Goal: Task Accomplishment & Management: Use online tool/utility

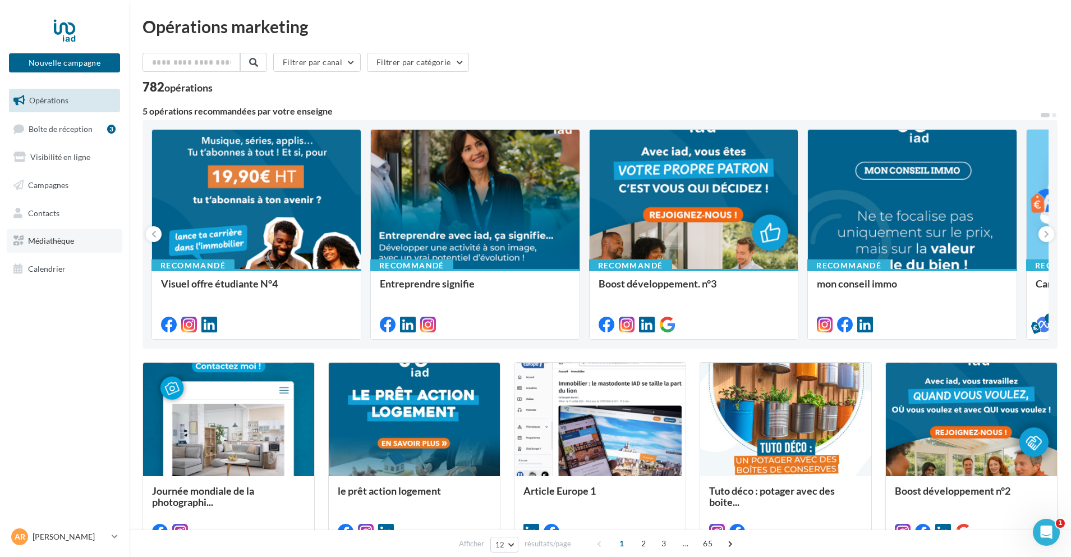
click at [63, 243] on span "Médiathèque" at bounding box center [51, 241] width 46 height 10
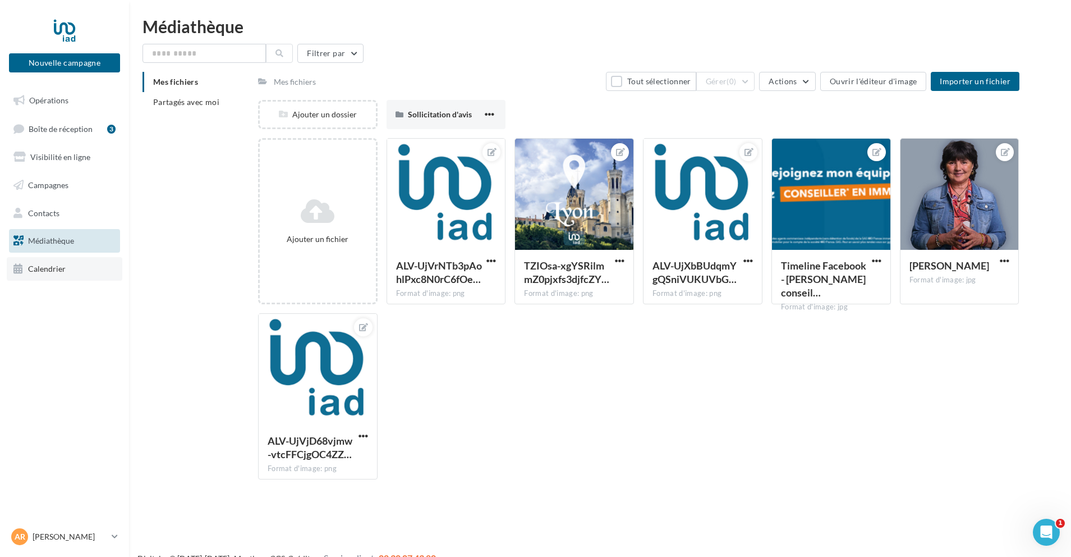
click at [44, 272] on span "Calendrier" at bounding box center [47, 269] width 38 height 10
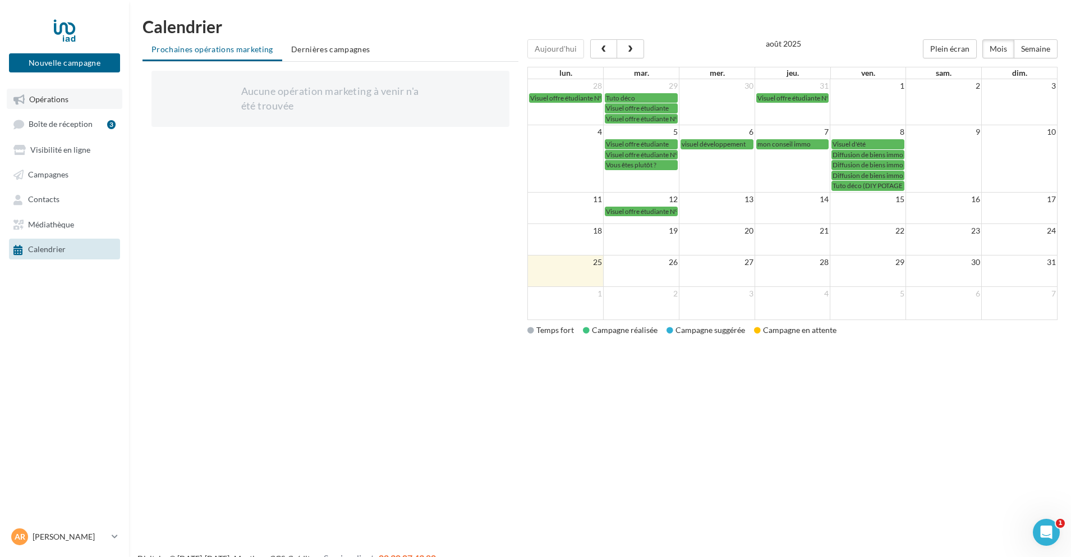
click at [51, 99] on span "Opérations" at bounding box center [48, 99] width 39 height 10
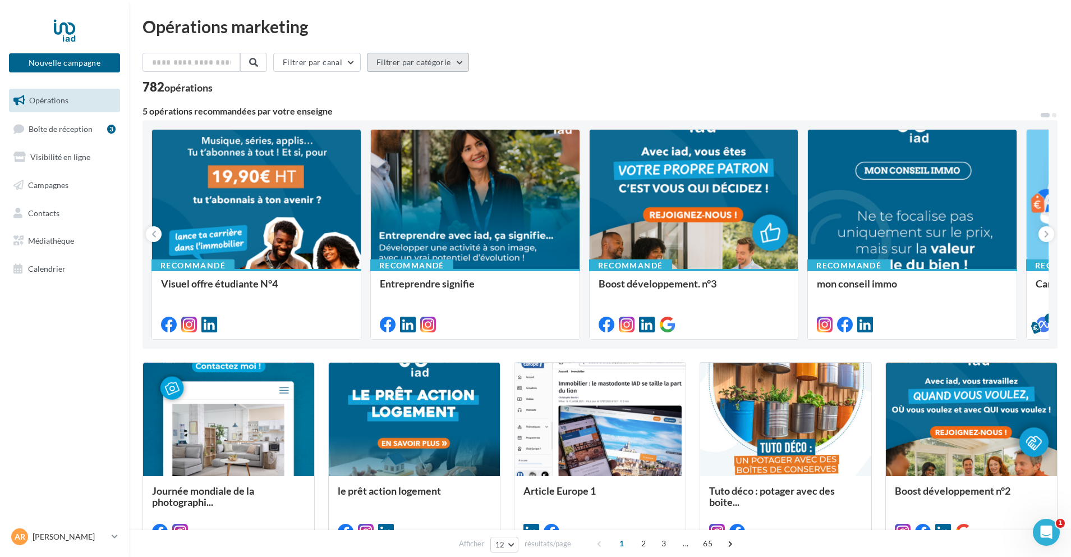
click at [437, 65] on button "Filtrer par catégorie" at bounding box center [418, 62] width 102 height 19
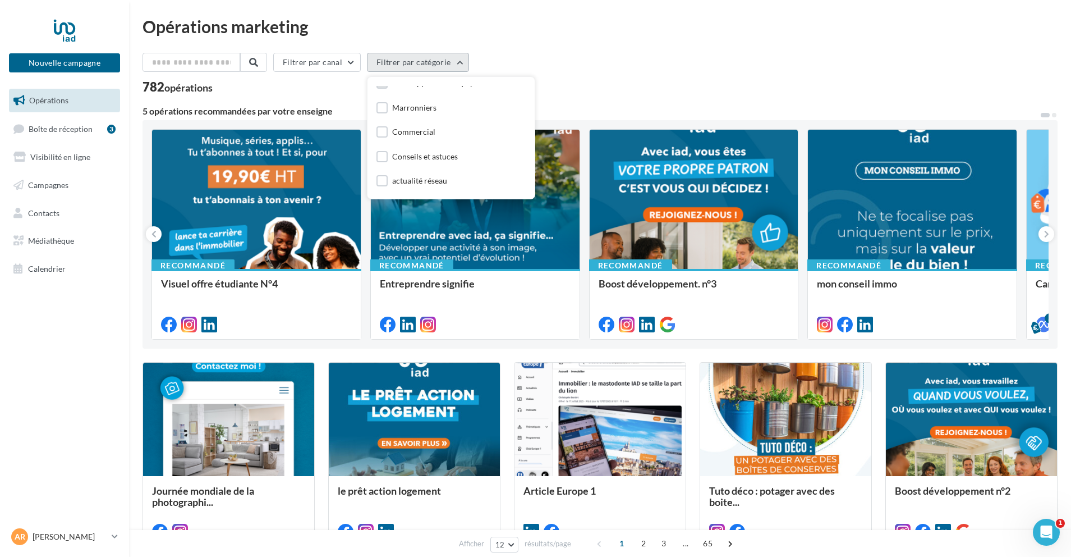
scroll to position [84, 0]
click at [408, 108] on div "Marronniers" at bounding box center [414, 106] width 44 height 11
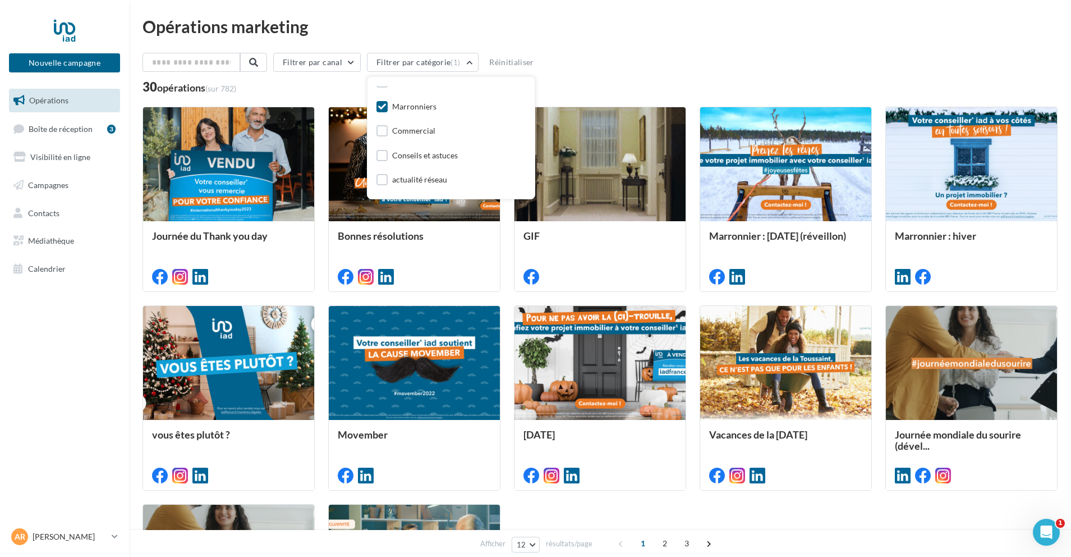
click at [694, 38] on div "Opérations marketing Filtrer par canal Filtrer par catégorie (1) Toutes les cat…" at bounding box center [600, 371] width 915 height 707
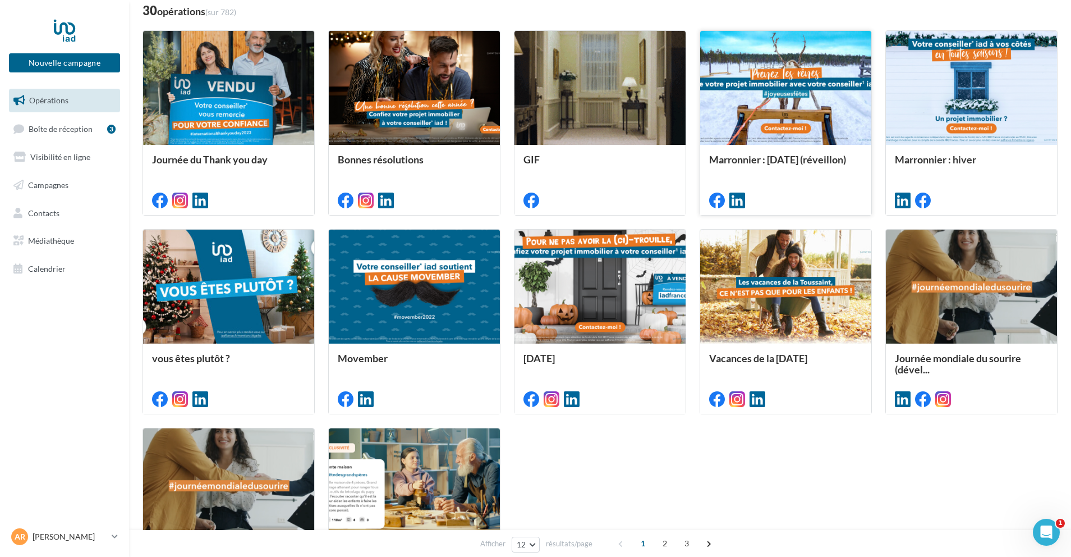
scroll to position [0, 0]
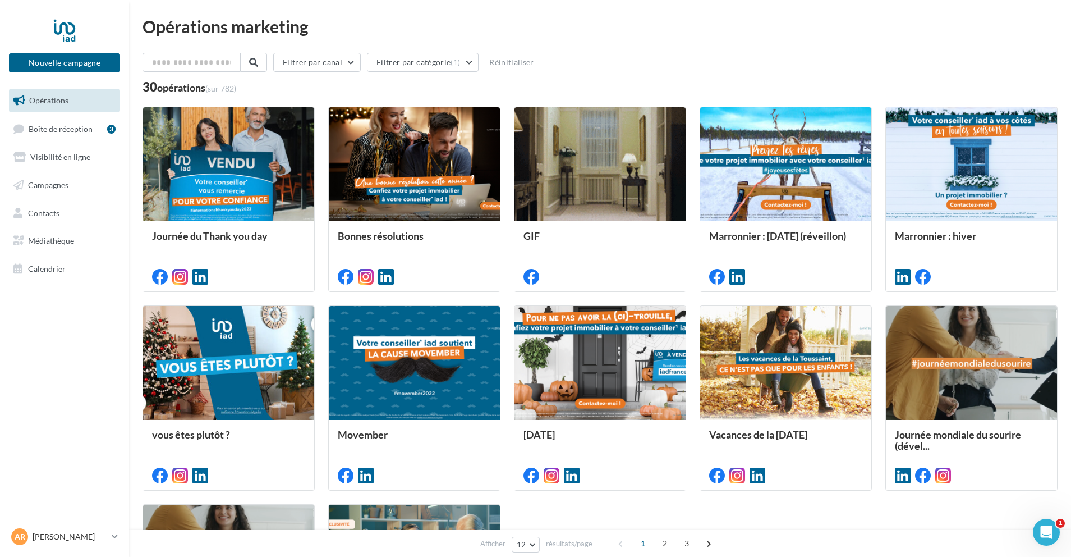
click at [49, 100] on span "Opérations" at bounding box center [48, 100] width 39 height 10
click at [355, 61] on button "Filtrer par canal" at bounding box center [317, 62] width 88 height 19
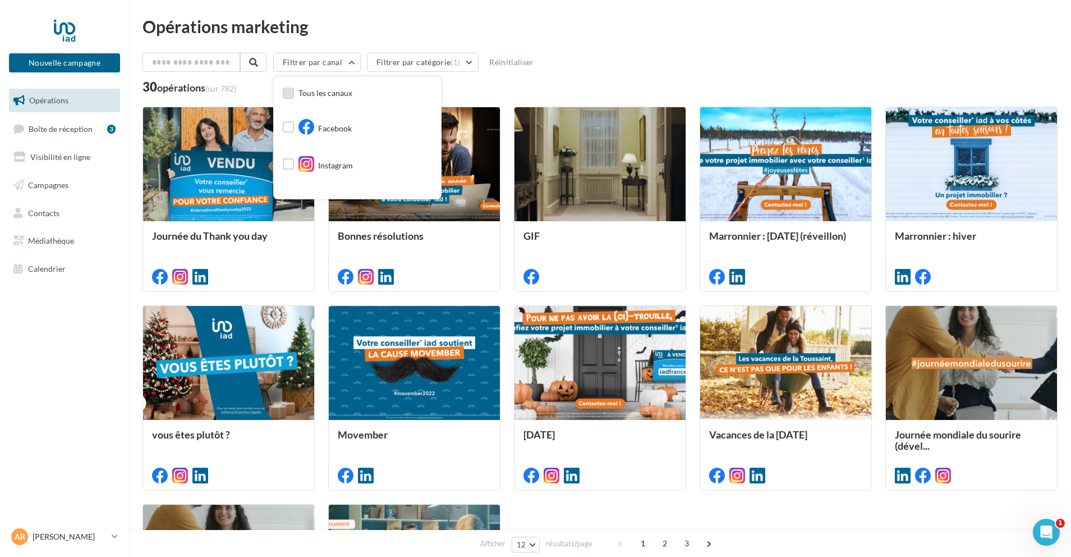
click at [323, 94] on span "Tous les canaux" at bounding box center [326, 93] width 54 height 10
click at [467, 61] on button "Filtrer par catégorie (1)" at bounding box center [437, 62] width 112 height 19
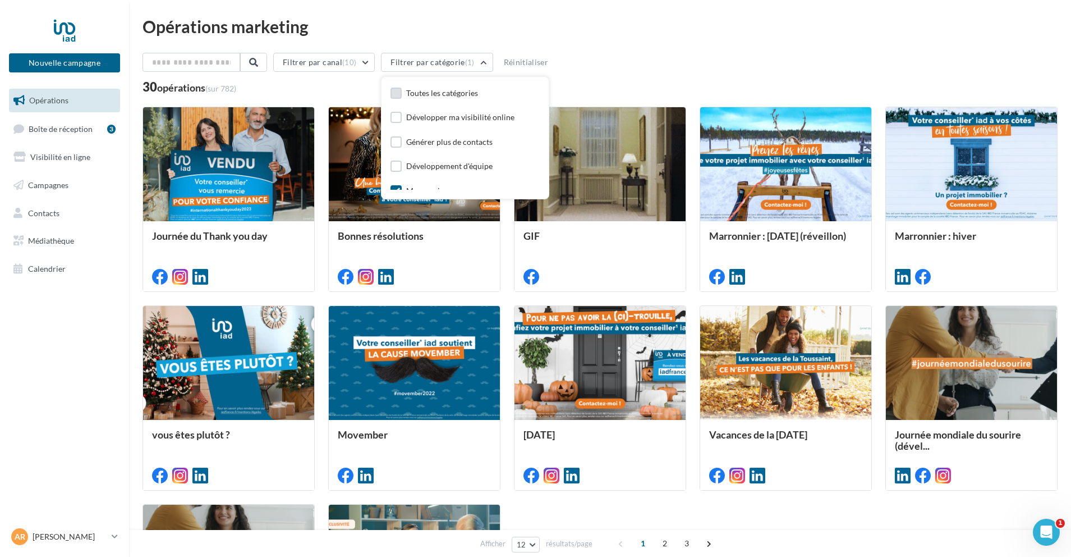
click at [451, 96] on div "Toutes les catégories" at bounding box center [442, 93] width 72 height 11
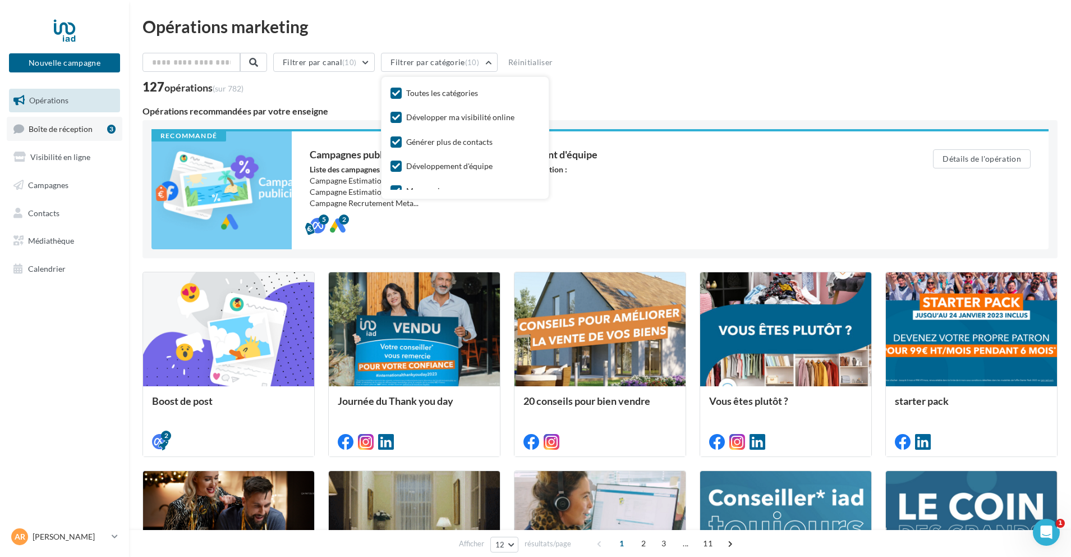
click at [58, 128] on span "Boîte de réception" at bounding box center [61, 128] width 64 height 10
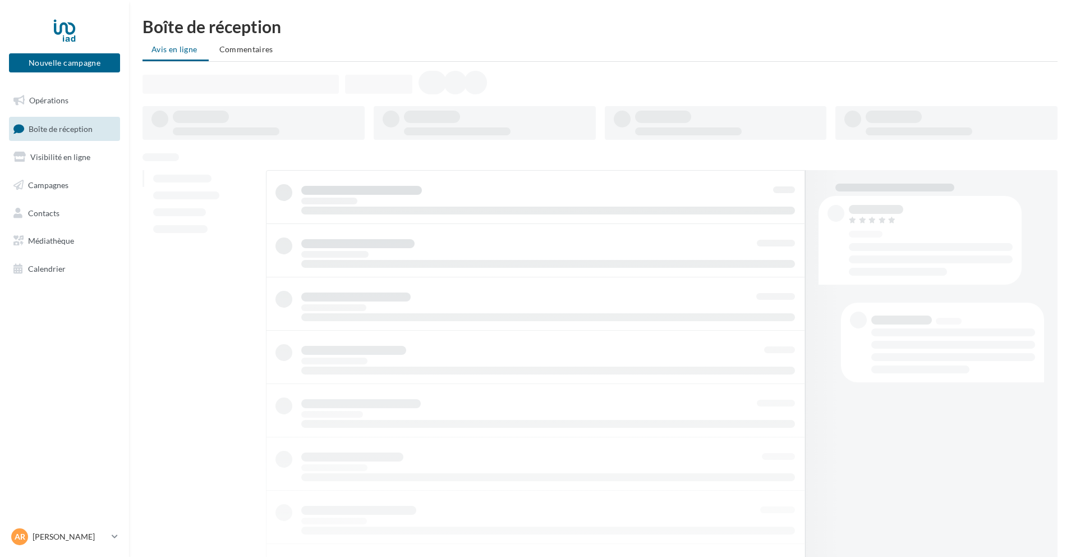
click at [44, 160] on span "Visibilité en ligne" at bounding box center [60, 157] width 60 height 10
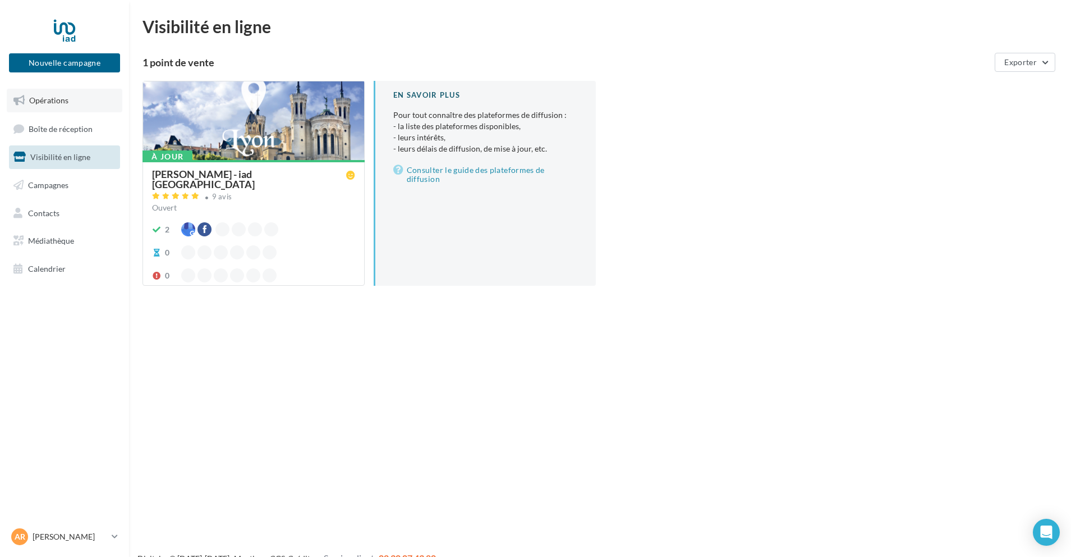
click at [42, 103] on span "Opérations" at bounding box center [48, 100] width 39 height 10
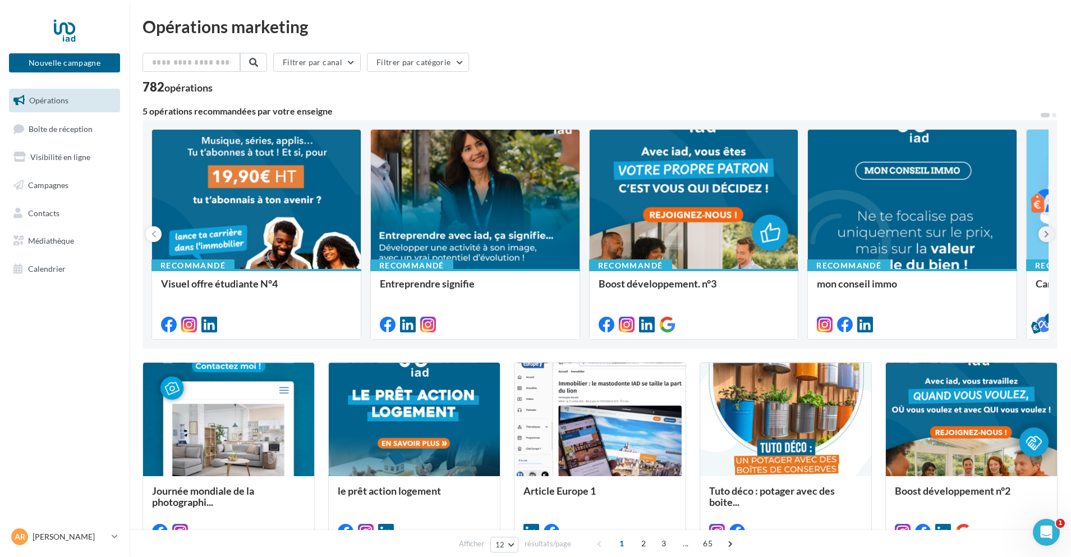
click at [1049, 237] on button at bounding box center [1047, 234] width 16 height 16
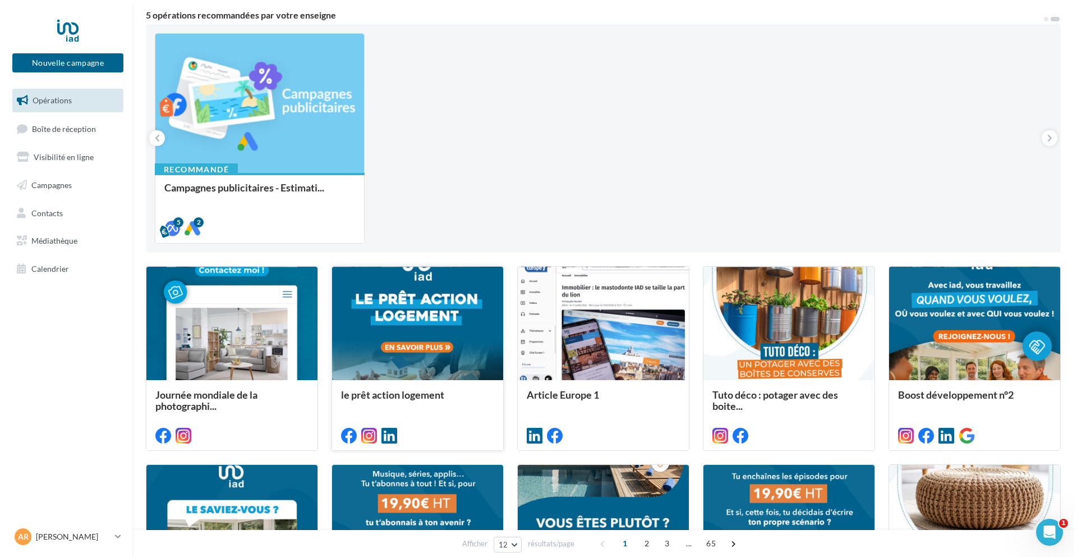
scroll to position [232, 0]
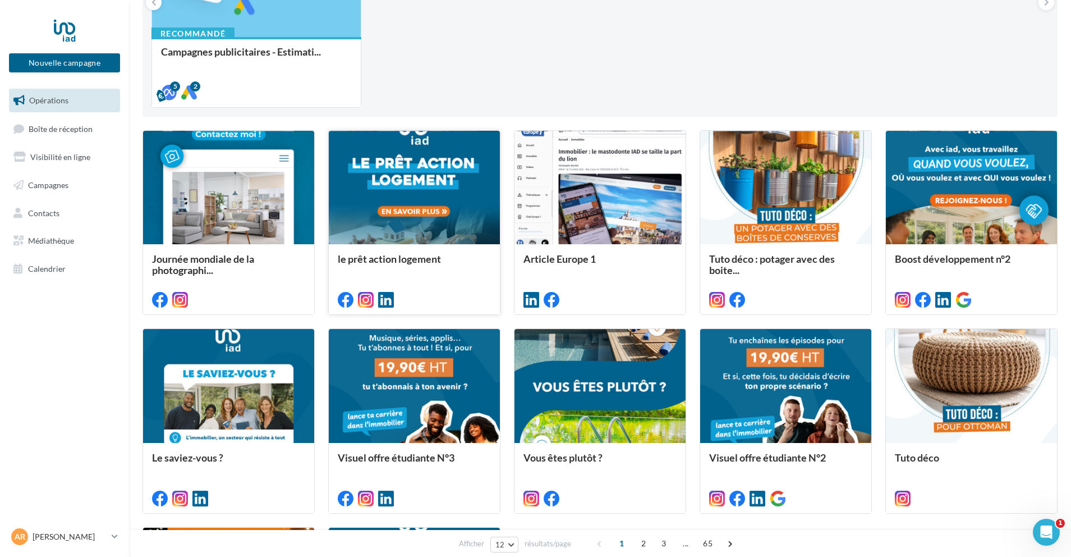
click at [396, 261] on span "le prêt action logement" at bounding box center [389, 258] width 103 height 12
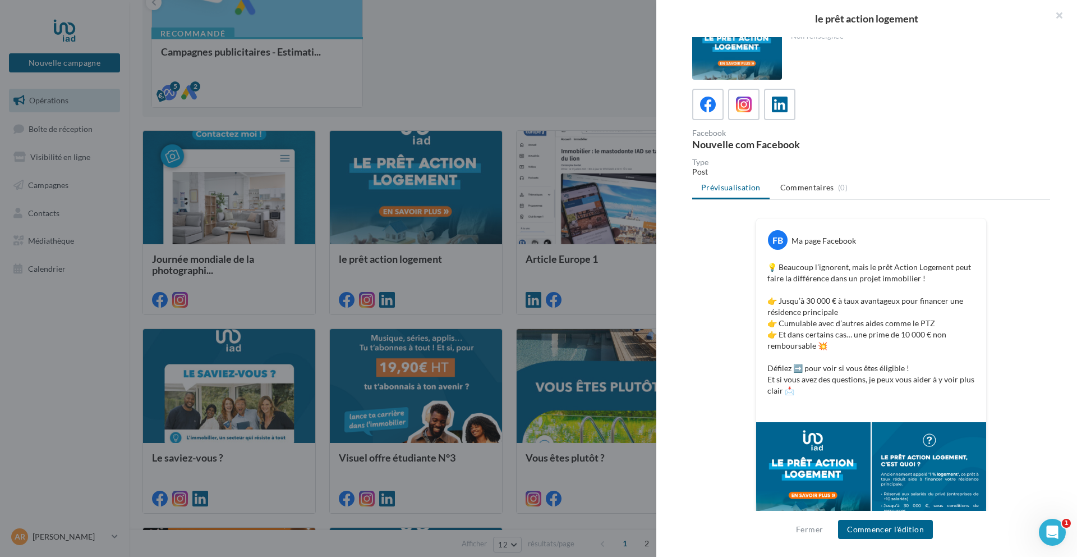
scroll to position [17, 0]
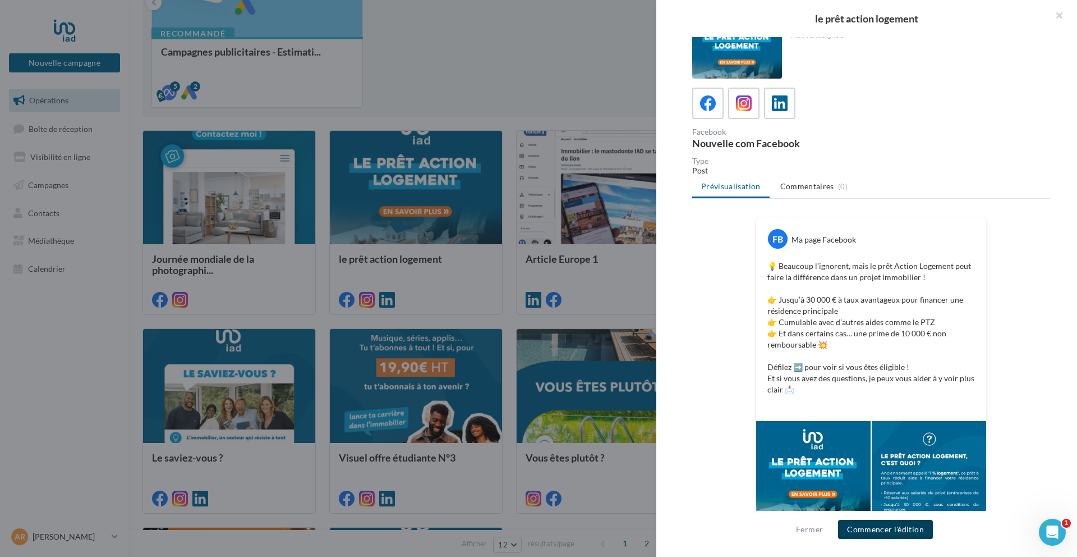
click at [895, 530] on button "Commencer l'édition" at bounding box center [885, 529] width 95 height 19
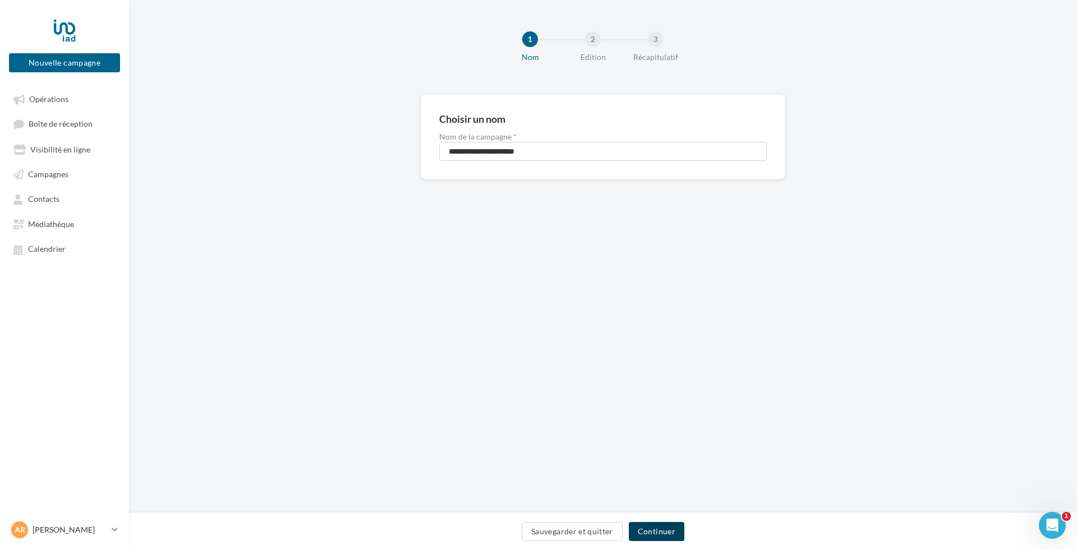
drag, startPoint x: 673, startPoint y: 528, endPoint x: 694, endPoint y: 498, distance: 36.3
click at [673, 528] on button "Continuer" at bounding box center [657, 531] width 56 height 19
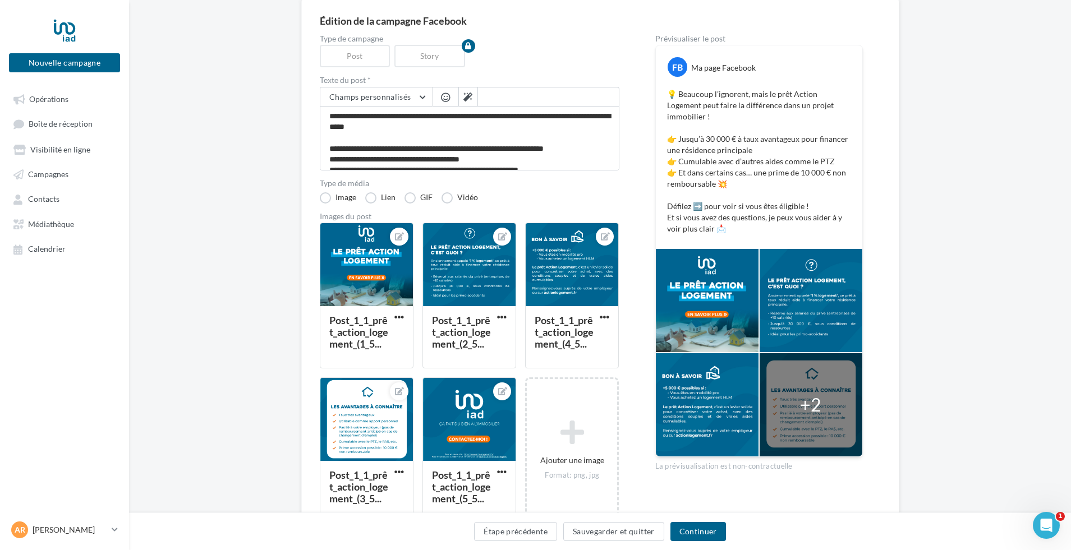
scroll to position [96, 0]
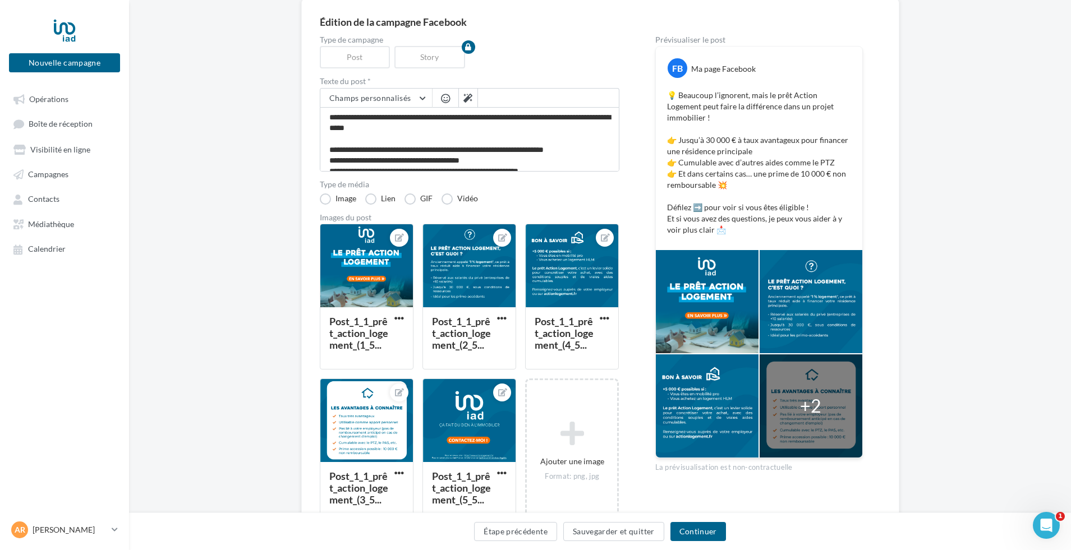
drag, startPoint x: 667, startPoint y: 94, endPoint x: 770, endPoint y: 170, distance: 128.1
click at [770, 170] on p "💡 Beaucoup l’ignorent, mais le prêt Action Logement peut faire la différence da…" at bounding box center [759, 163] width 184 height 146
copy p "💡 Beaucoup l’ignorent, mais le prêt Action Logement peut faire la différence da…"
click at [472, 273] on div at bounding box center [469, 266] width 93 height 84
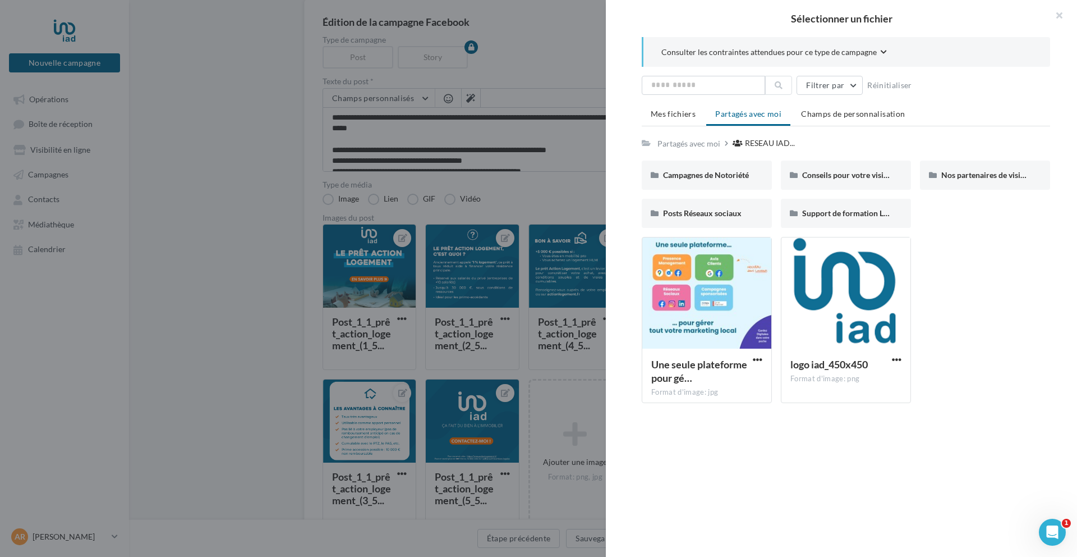
click at [733, 53] on span "Consulter les contraintes attendues pour ce type de campagne" at bounding box center [769, 52] width 215 height 11
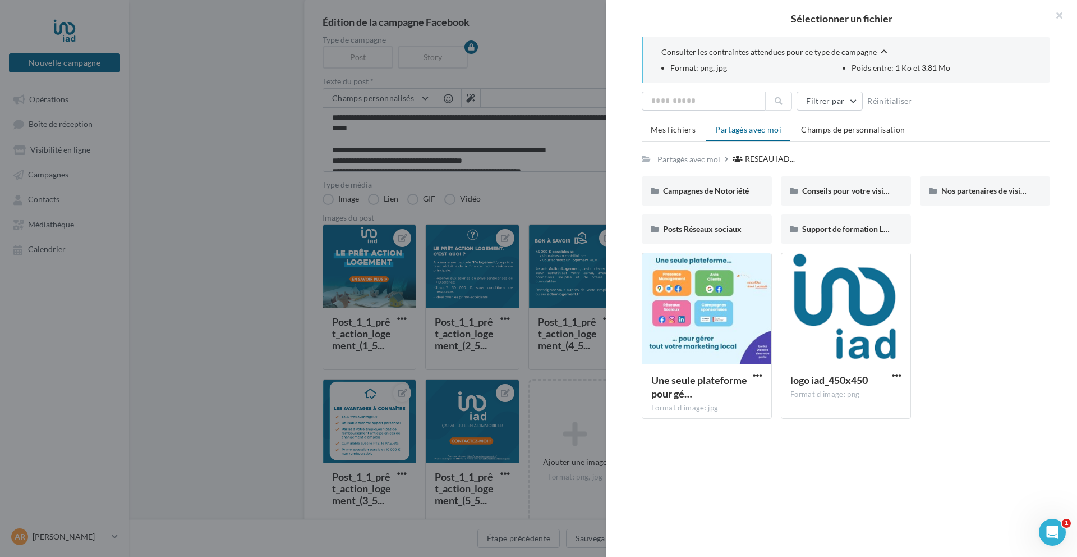
click at [733, 53] on span "Consulter les contraintes attendues pour ce type de campagne" at bounding box center [769, 52] width 215 height 11
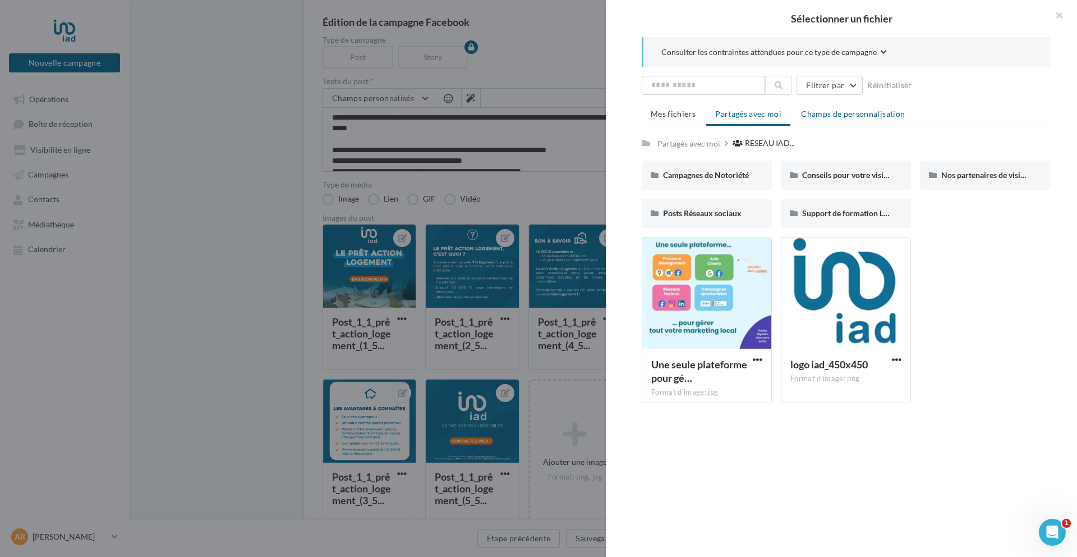
click at [857, 116] on span "Champs de personnalisation" at bounding box center [853, 114] width 104 height 10
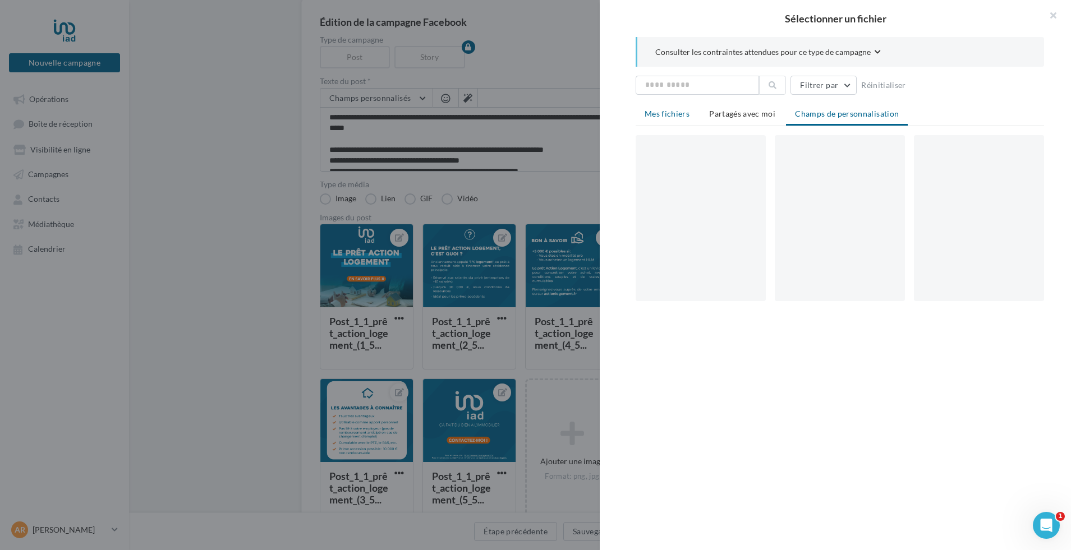
click at [675, 113] on span "Mes fichiers" at bounding box center [667, 114] width 45 height 10
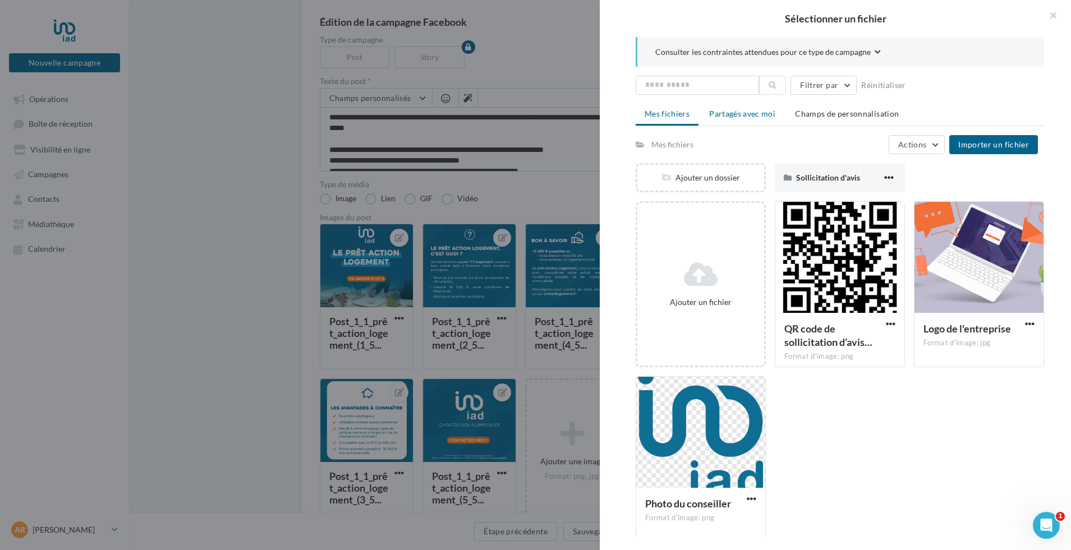
click at [723, 113] on span "Partagés avec moi" at bounding box center [742, 114] width 66 height 10
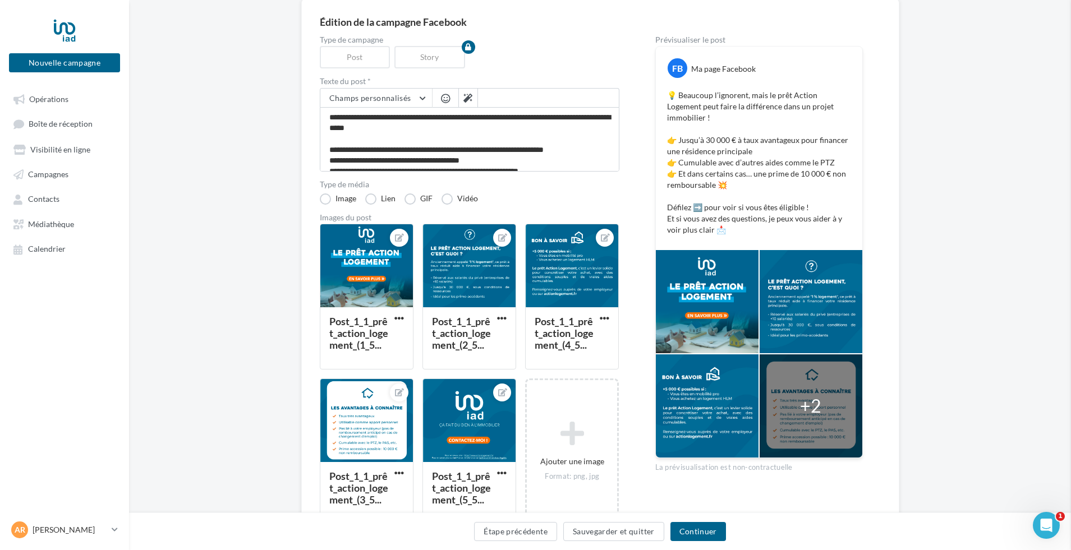
click at [414, 370] on div "Sélectionner un fichier Consulter les contraintes attendues pour ce type de cam…" at bounding box center [367, 370] width 94 height 0
click at [506, 238] on icon at bounding box center [502, 238] width 9 height 8
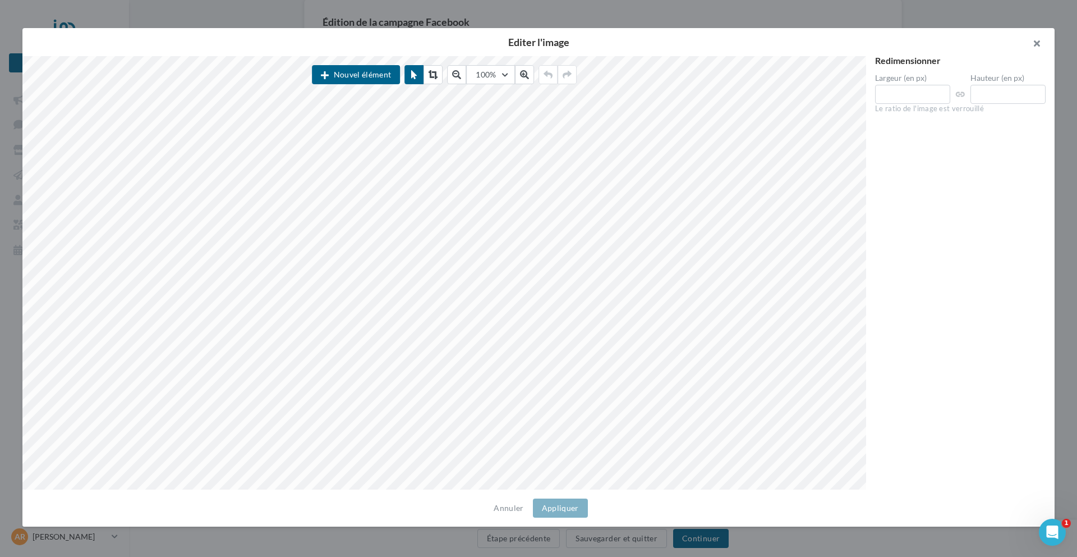
click at [1041, 44] on button "button" at bounding box center [1032, 45] width 45 height 34
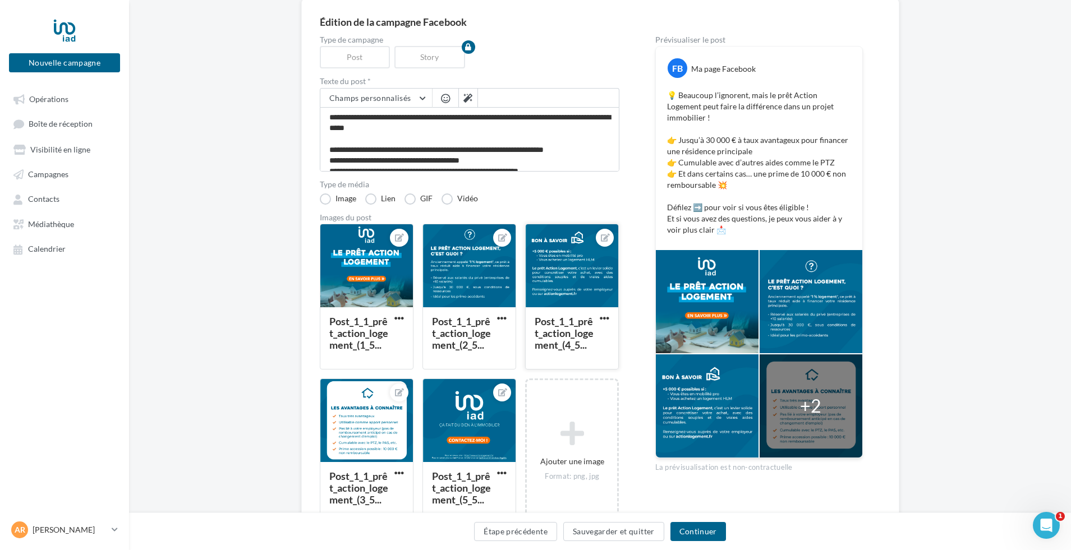
click at [576, 281] on div at bounding box center [572, 266] width 93 height 84
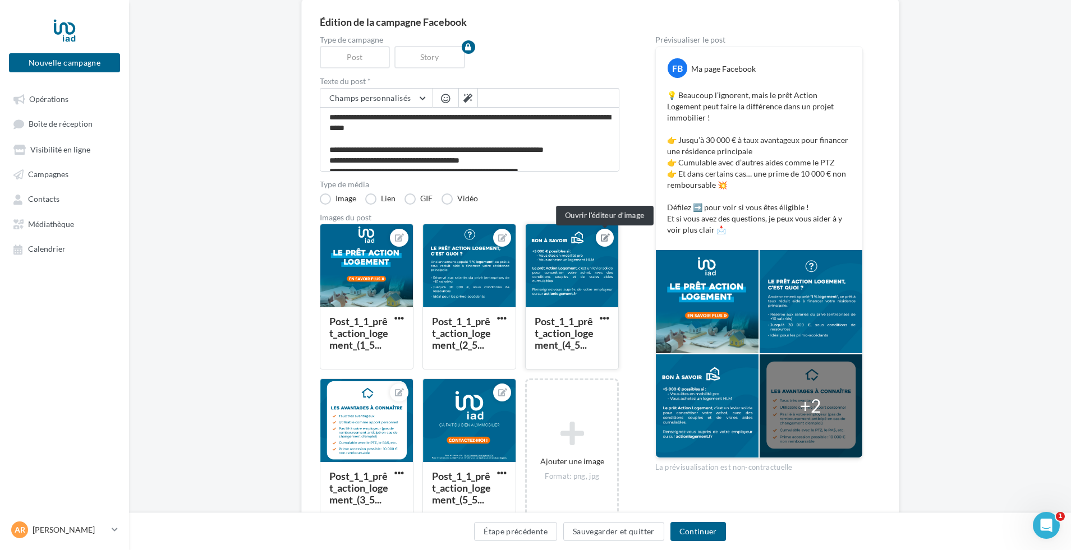
click at [605, 238] on icon at bounding box center [605, 238] width 9 height 8
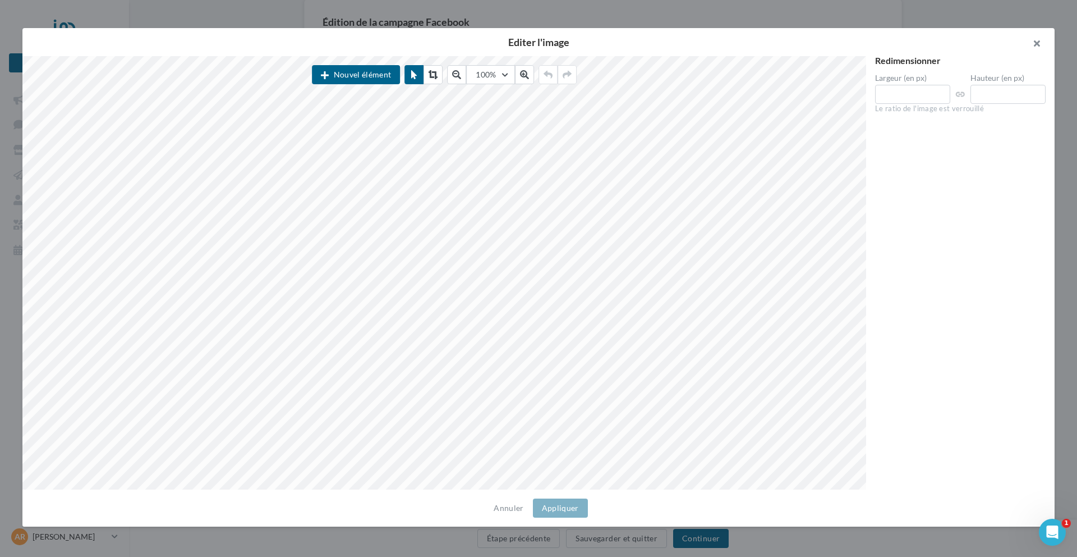
click at [1039, 43] on button "button" at bounding box center [1032, 45] width 45 height 34
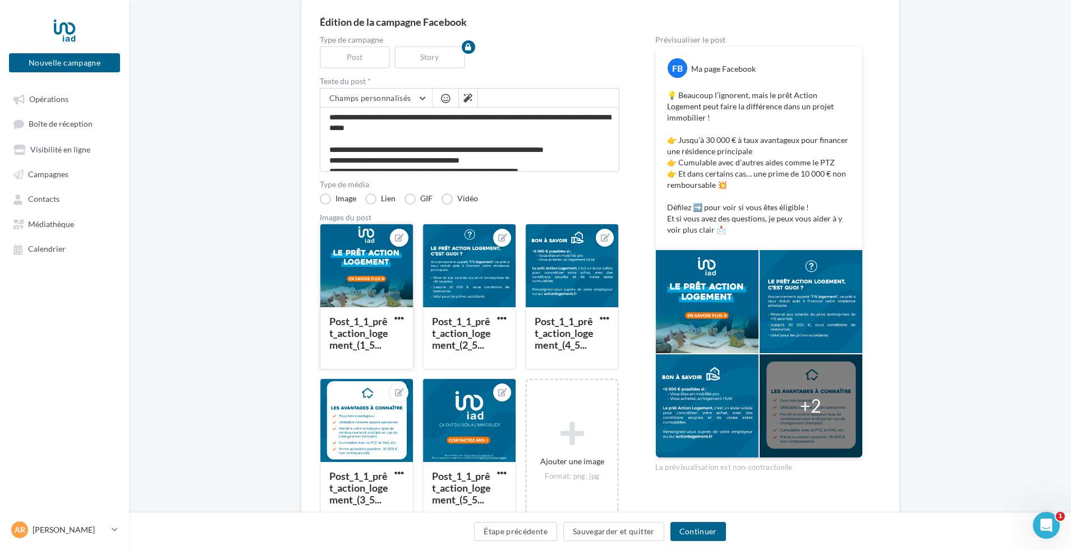
click at [359, 270] on div at bounding box center [366, 266] width 93 height 84
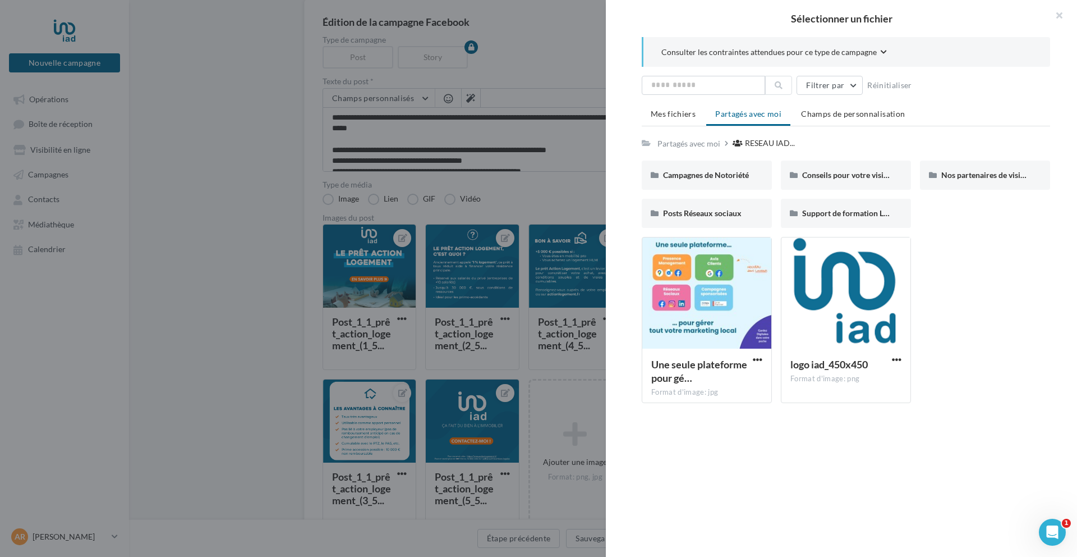
click at [580, 191] on div at bounding box center [538, 278] width 1077 height 557
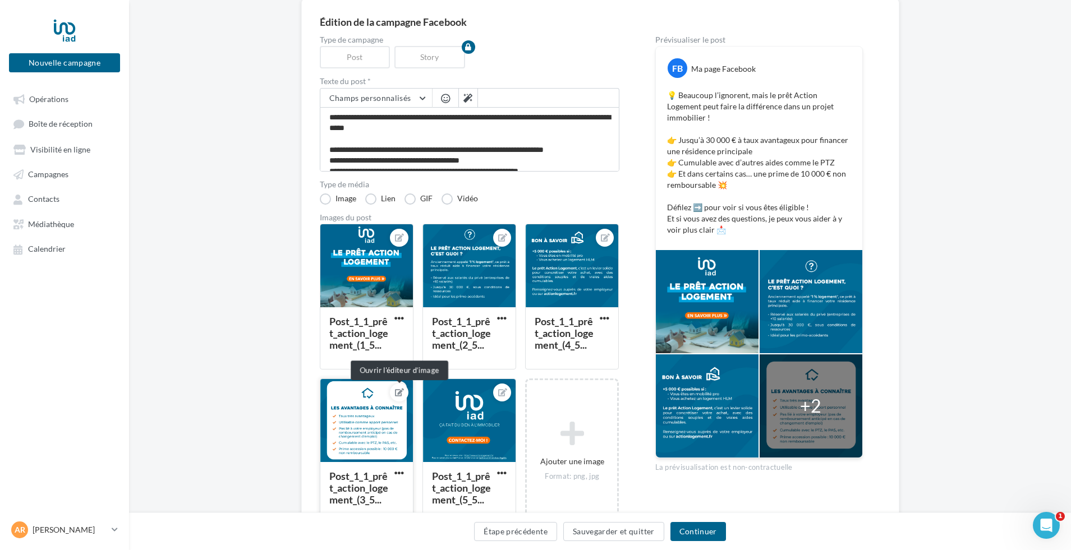
click at [402, 396] on icon at bounding box center [399, 393] width 9 height 8
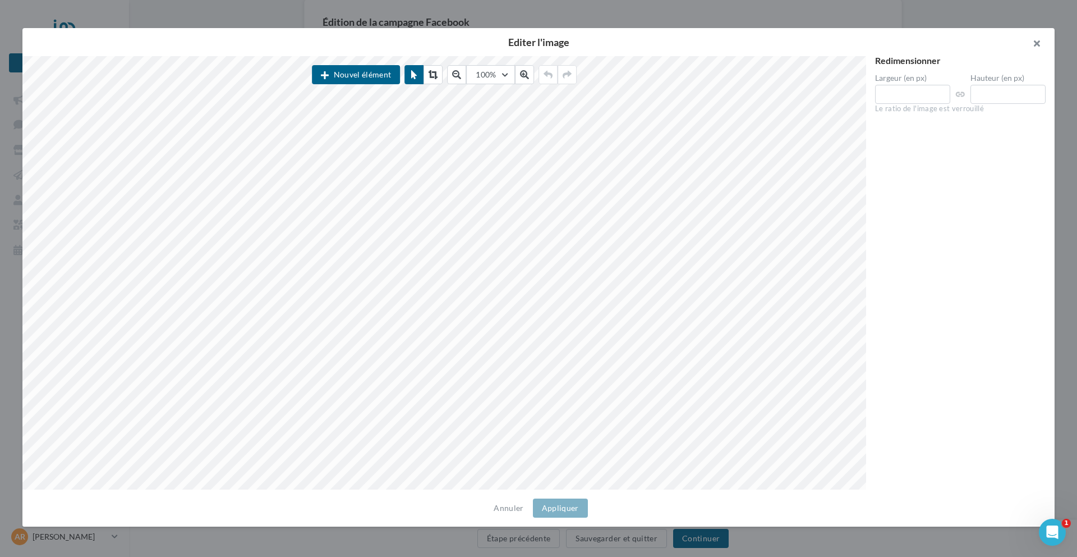
click at [1036, 43] on button "button" at bounding box center [1032, 45] width 45 height 34
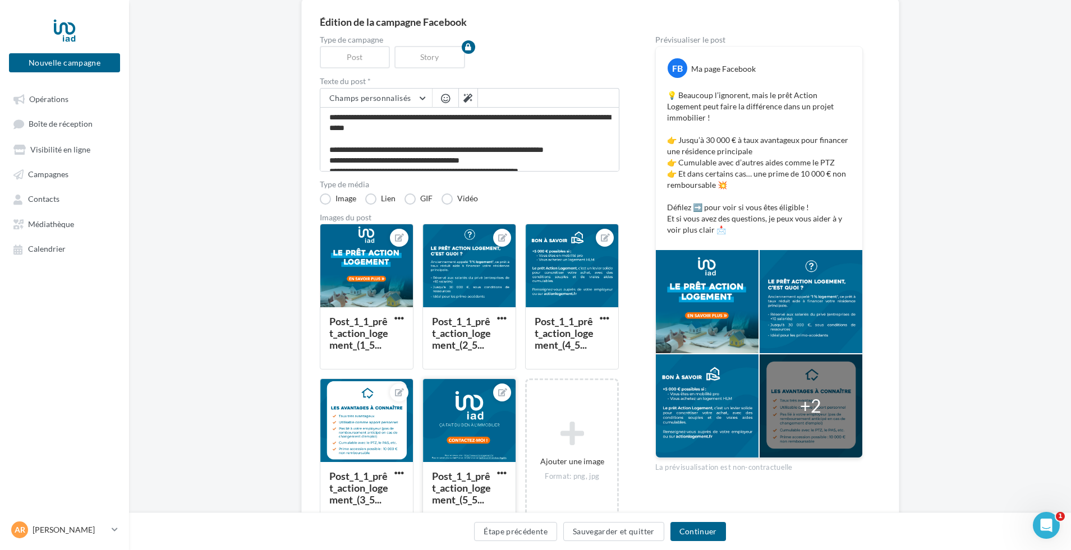
click at [490, 434] on div at bounding box center [469, 421] width 93 height 84
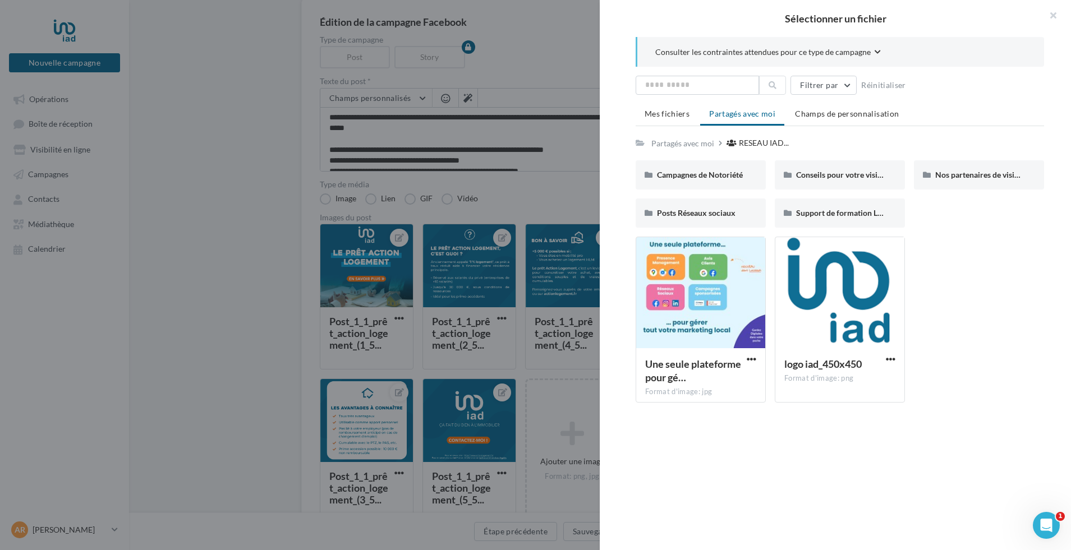
click at [320, 370] on div "Sélectionner un fichier Consulter les contraintes attendues pour ce type de cam…" at bounding box center [367, 370] width 94 height 0
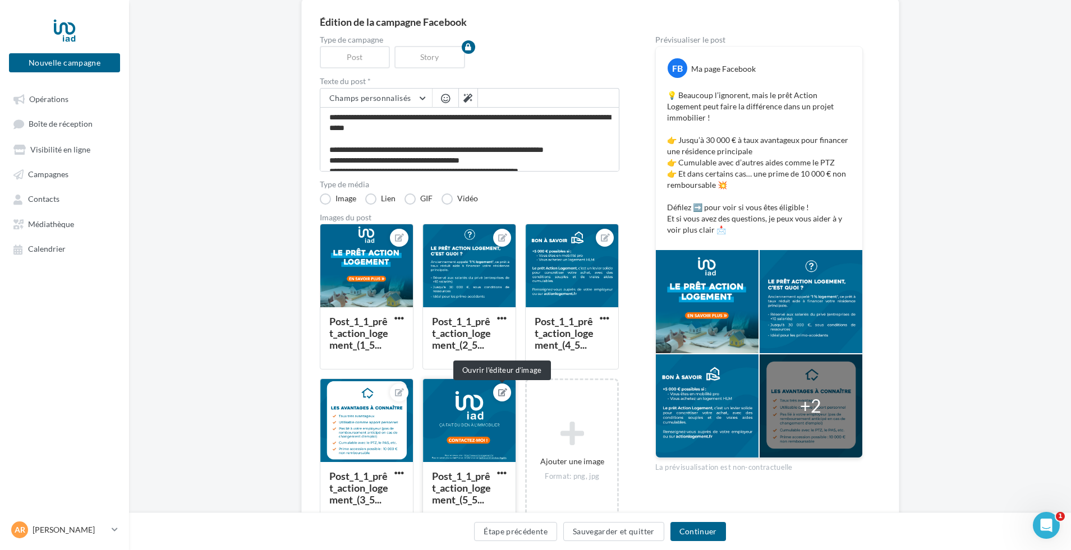
click at [498, 396] on icon at bounding box center [502, 393] width 9 height 8
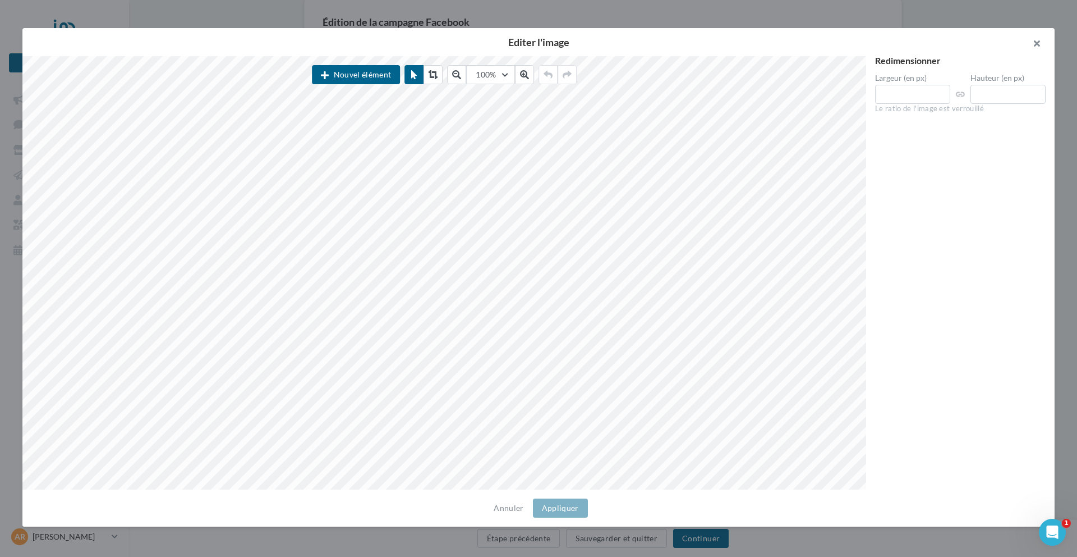
drag, startPoint x: 1043, startPoint y: 44, endPoint x: 1036, endPoint y: 45, distance: 6.3
click at [1043, 44] on button "button" at bounding box center [1032, 45] width 45 height 34
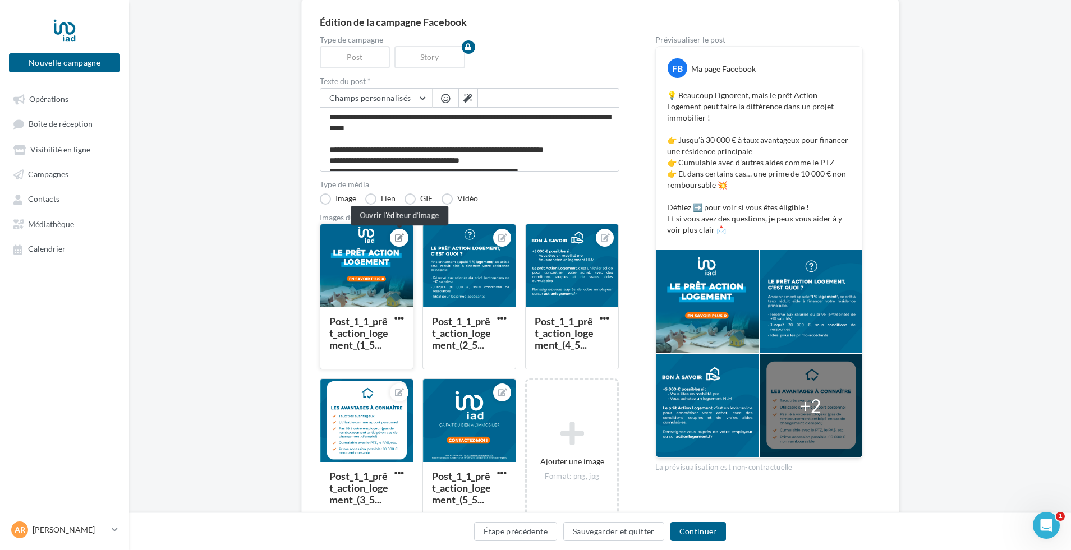
click at [399, 237] on icon at bounding box center [399, 238] width 9 height 8
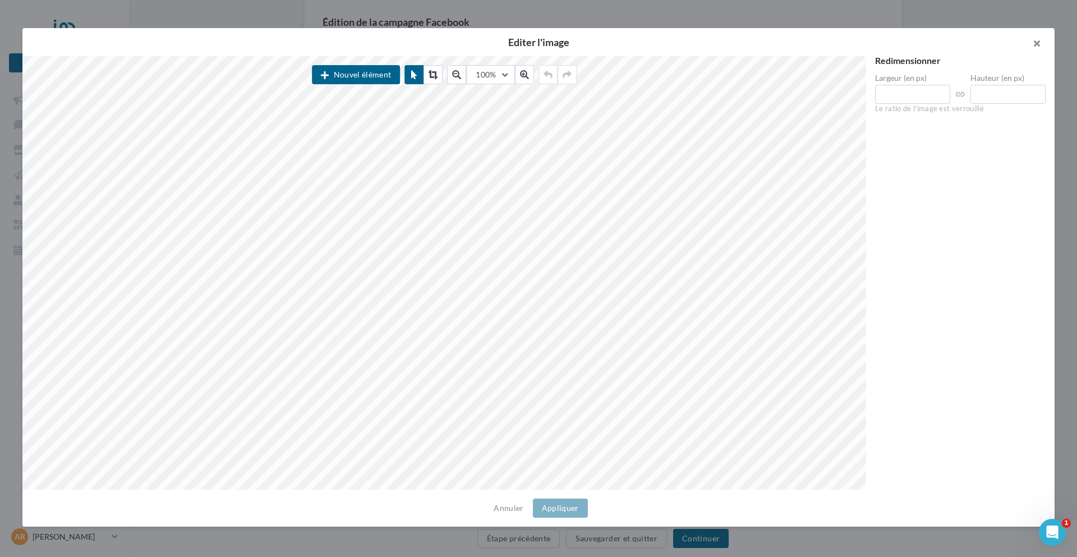
click at [1036, 43] on button "button" at bounding box center [1032, 45] width 45 height 34
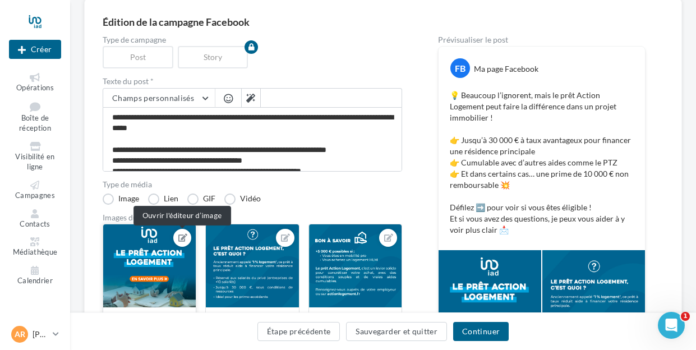
click at [183, 241] on icon at bounding box center [182, 238] width 9 height 8
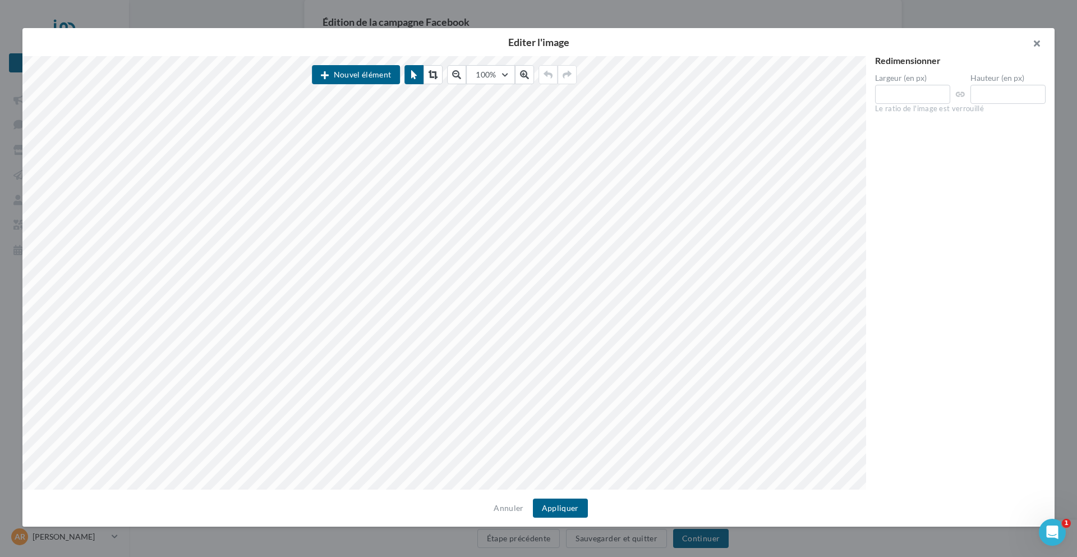
click at [1037, 42] on button "button" at bounding box center [1032, 45] width 45 height 34
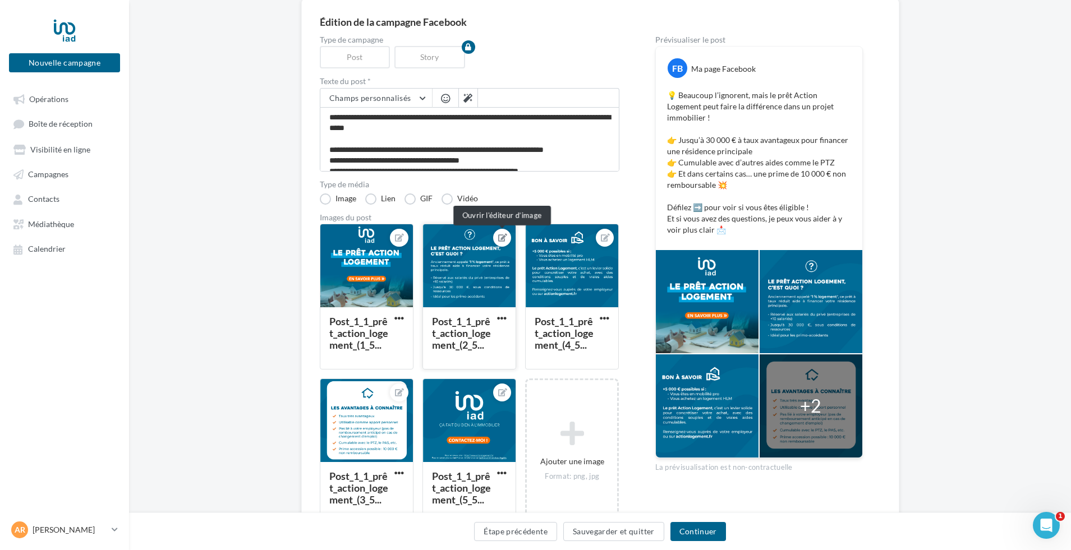
click at [503, 239] on icon at bounding box center [502, 238] width 9 height 8
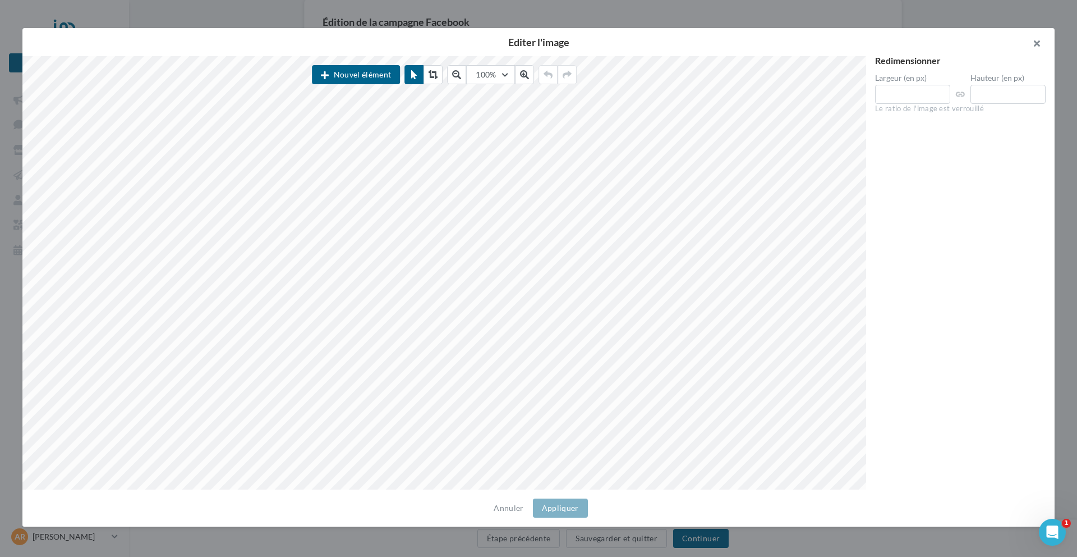
click at [1041, 43] on button "button" at bounding box center [1032, 45] width 45 height 34
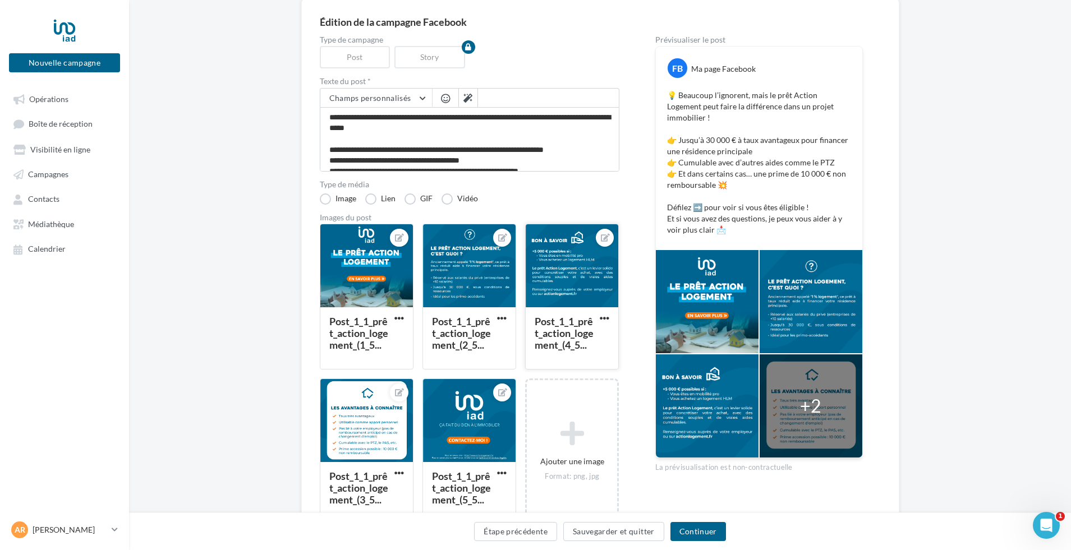
click at [566, 273] on div at bounding box center [572, 266] width 93 height 84
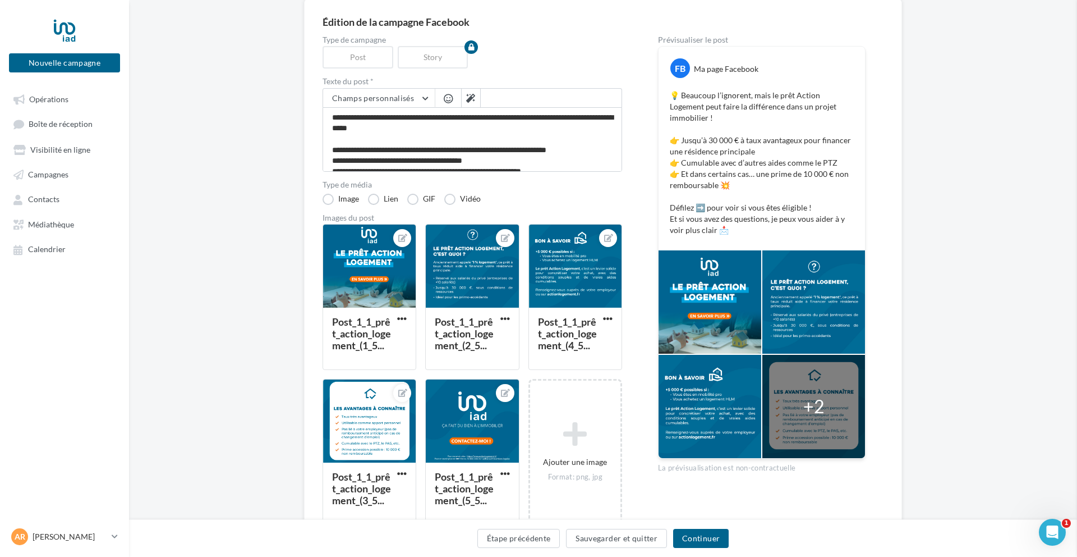
click at [323, 370] on div "Sélectionner un fichier Consulter les contraintes attendues pour ce type de cam…" at bounding box center [370, 370] width 94 height 0
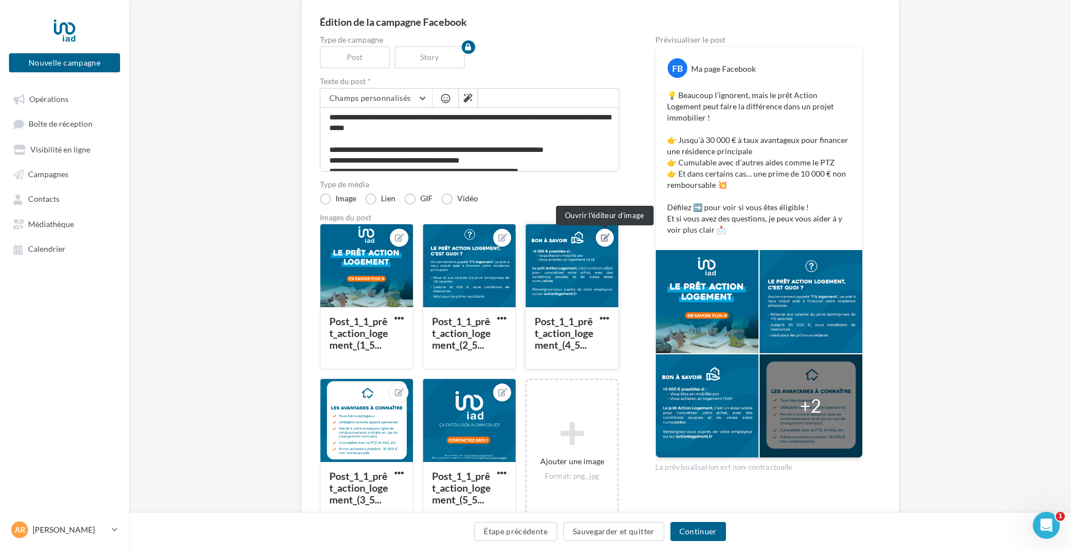
click at [605, 236] on icon at bounding box center [605, 238] width 9 height 8
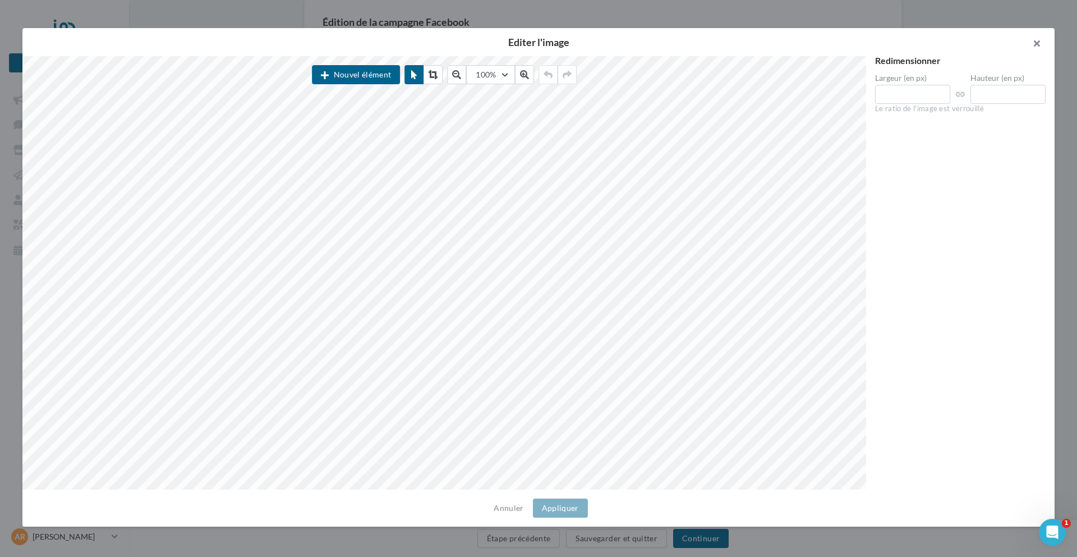
click at [1040, 44] on button "button" at bounding box center [1032, 45] width 45 height 34
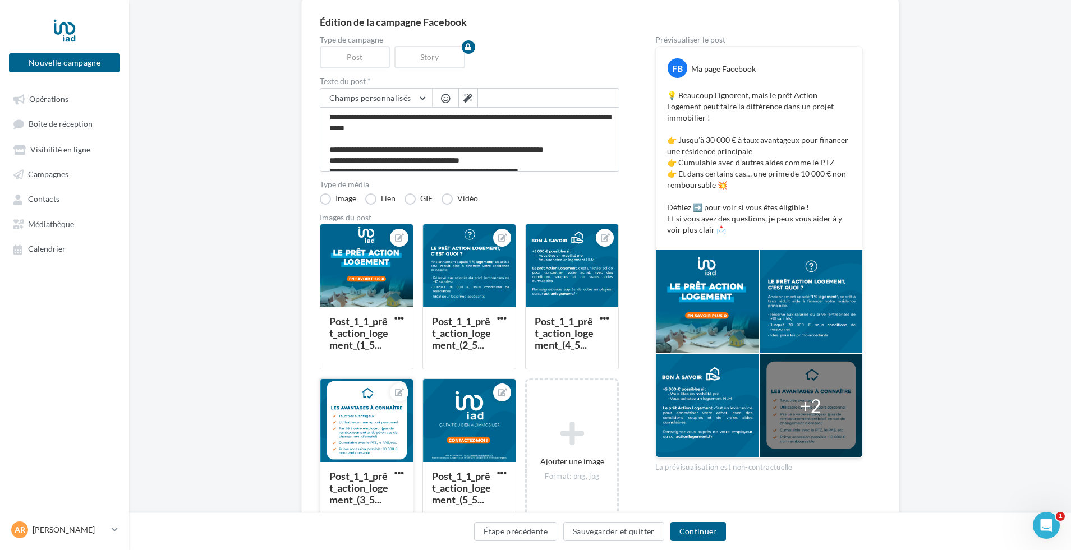
click at [388, 421] on div at bounding box center [366, 421] width 93 height 84
click at [404, 398] on div at bounding box center [399, 393] width 18 height 18
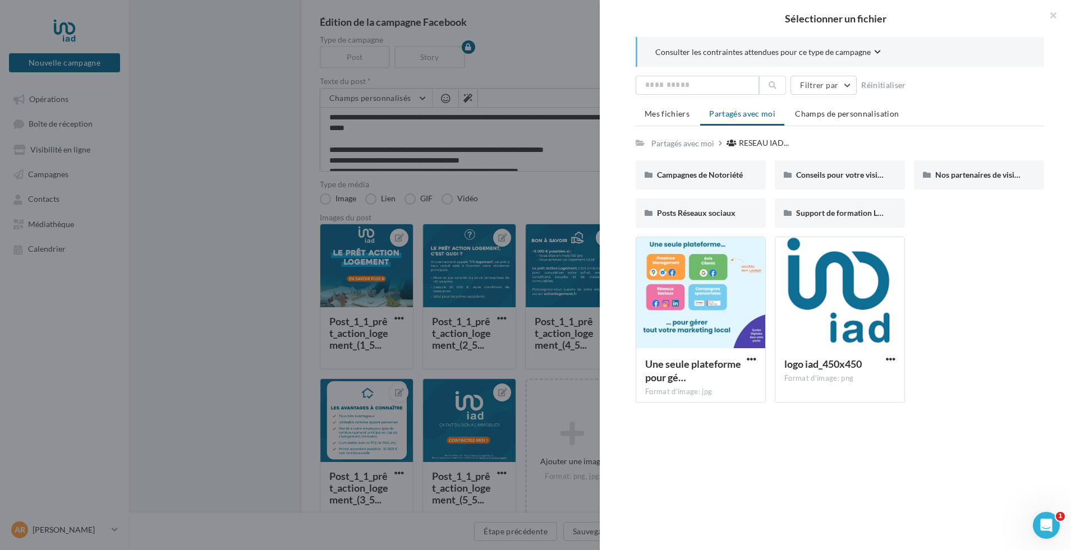
click at [403, 370] on div "Sélectionner un fichier Consulter les contraintes attendues pour ce type de cam…" at bounding box center [367, 370] width 94 height 0
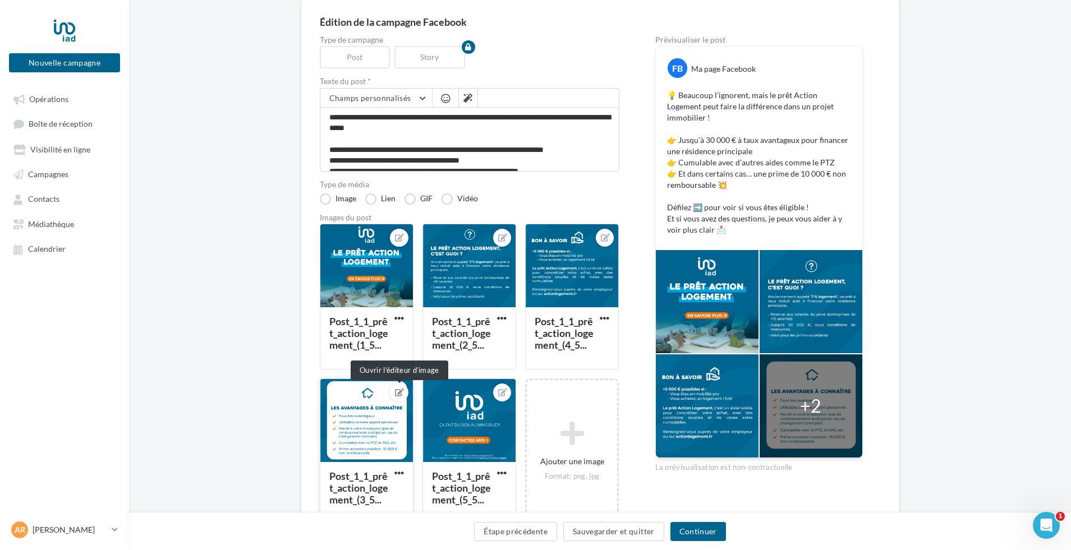
click at [398, 393] on icon at bounding box center [399, 393] width 9 height 8
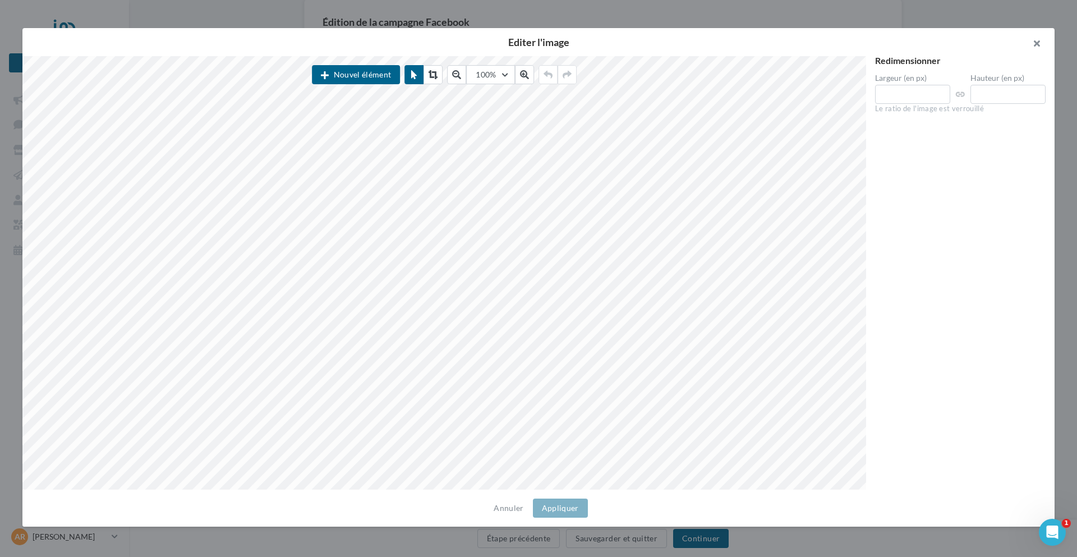
click at [1038, 43] on button "button" at bounding box center [1032, 45] width 45 height 34
